Goal: Navigation & Orientation: Find specific page/section

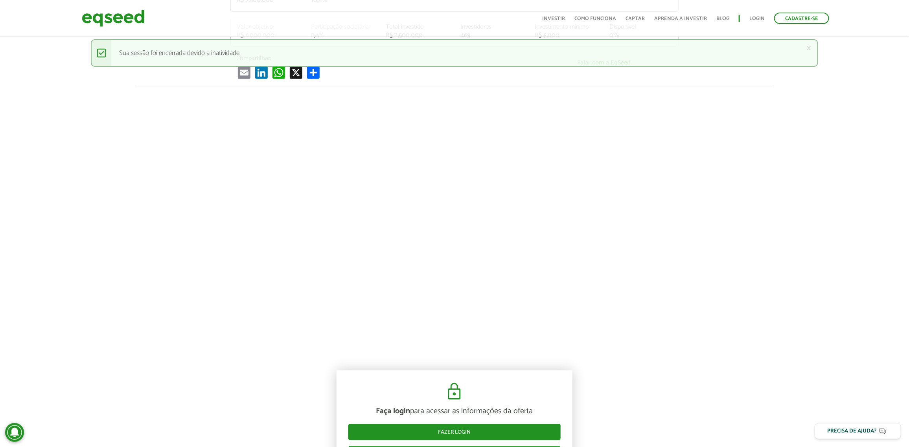
scroll to position [246, 0]
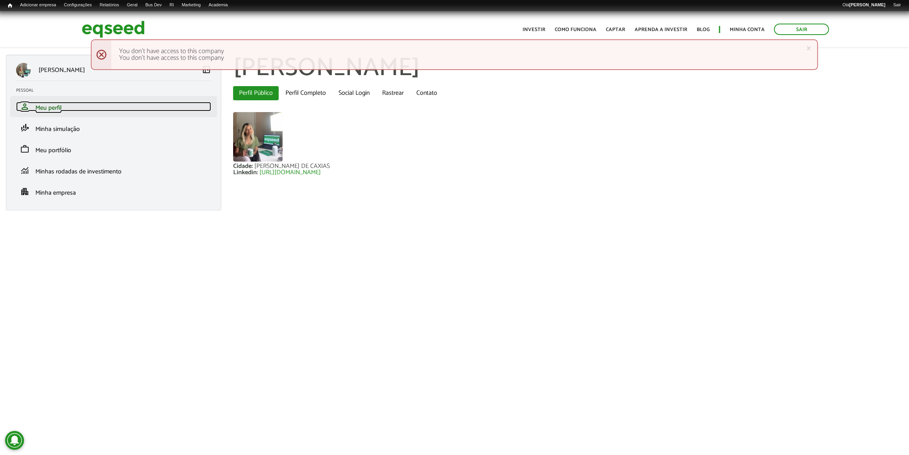
click at [127, 103] on link "person Meu perfil" at bounding box center [113, 106] width 195 height 9
